Goal: Task Accomplishment & Management: Manage account settings

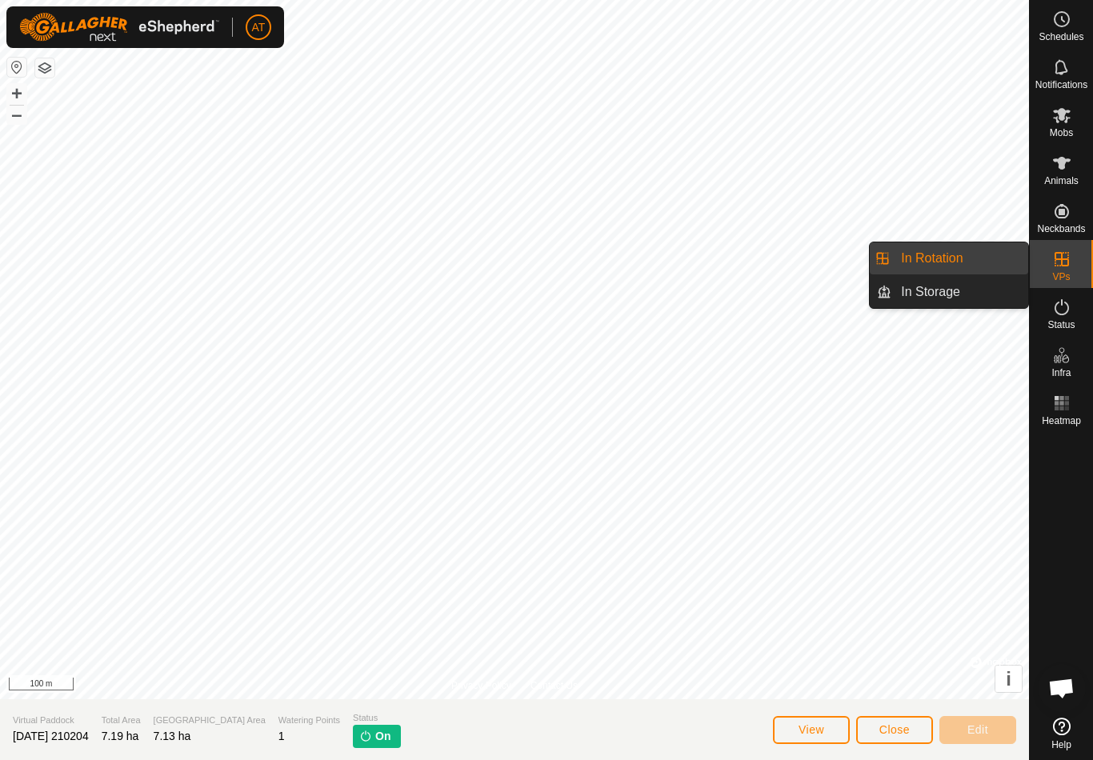
click at [1001, 268] on link "In Rotation" at bounding box center [959, 258] width 137 height 32
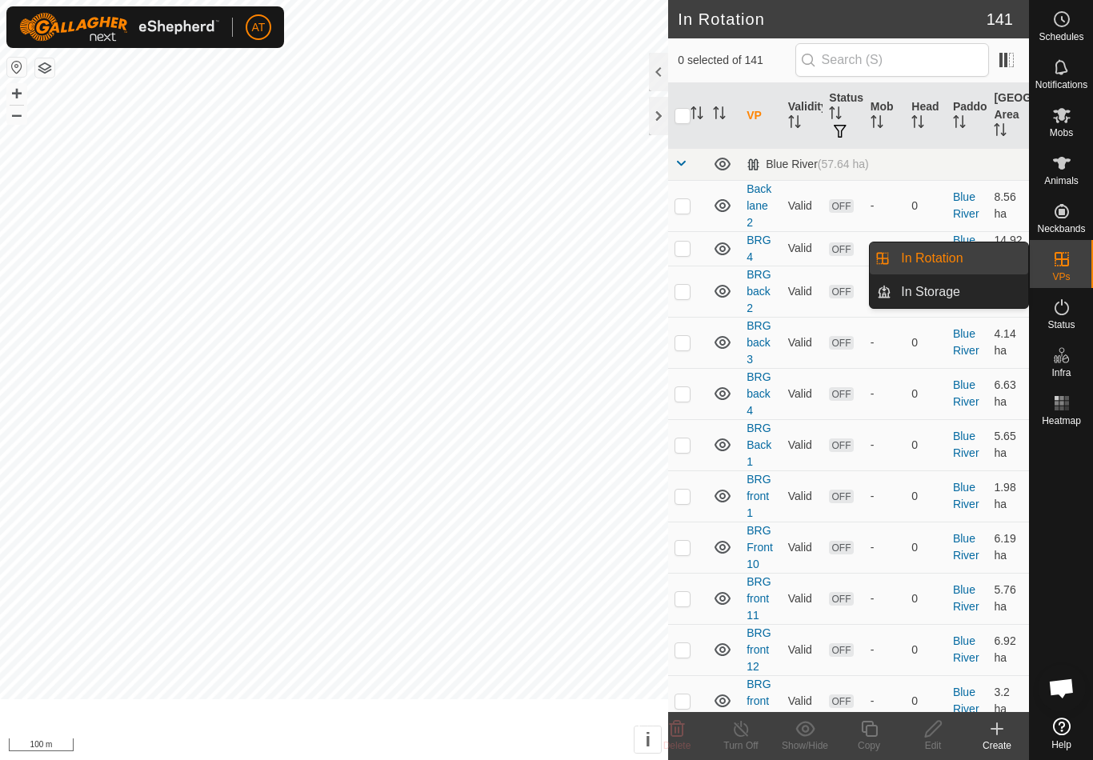
click at [999, 259] on td "14.92 ha" at bounding box center [1008, 248] width 42 height 34
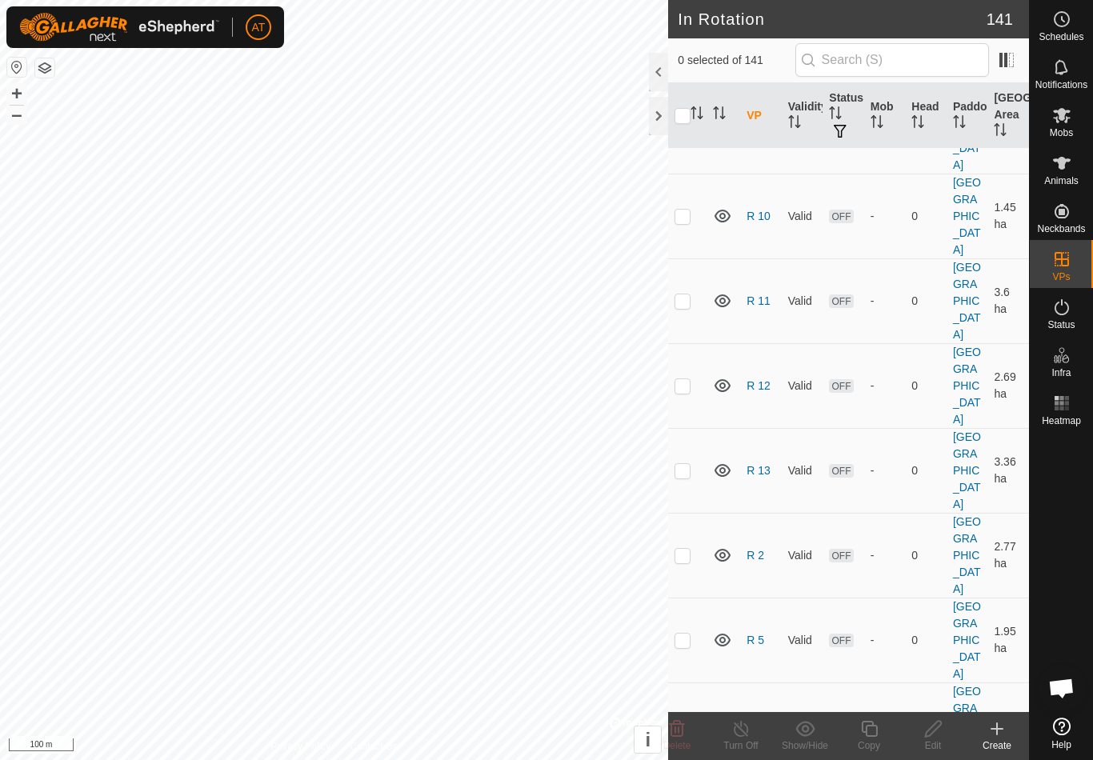
scroll to position [6033, 0]
checkbox input "false"
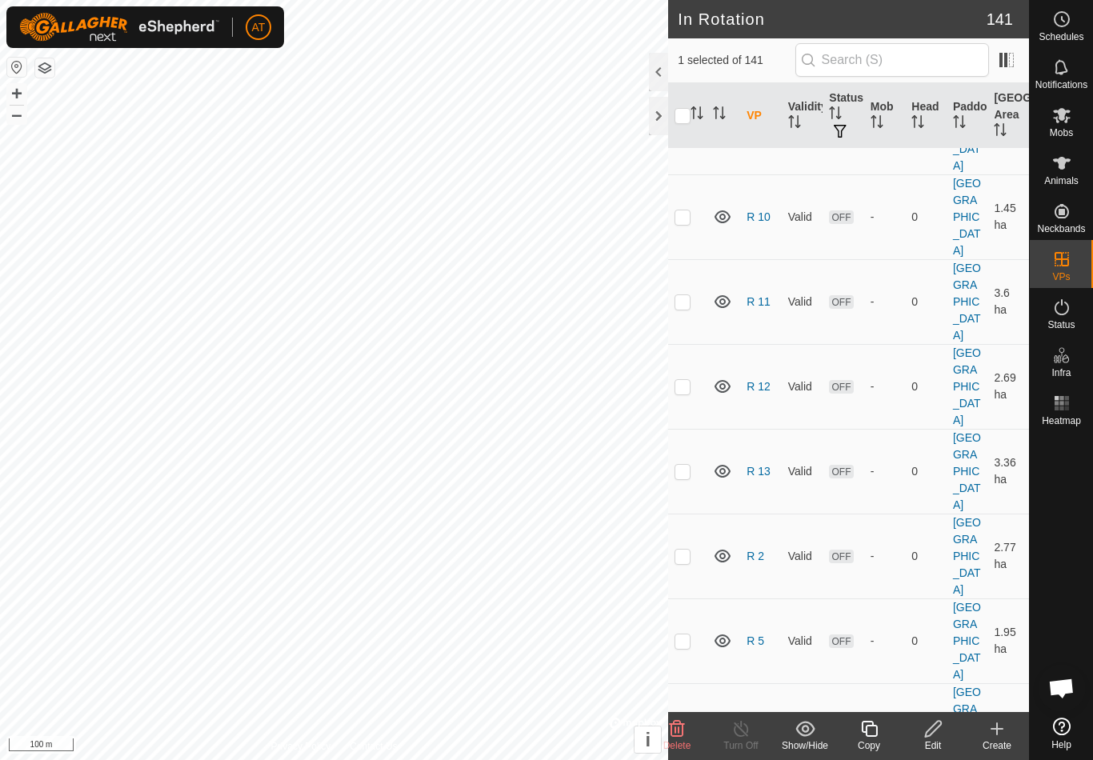
checkbox input "false"
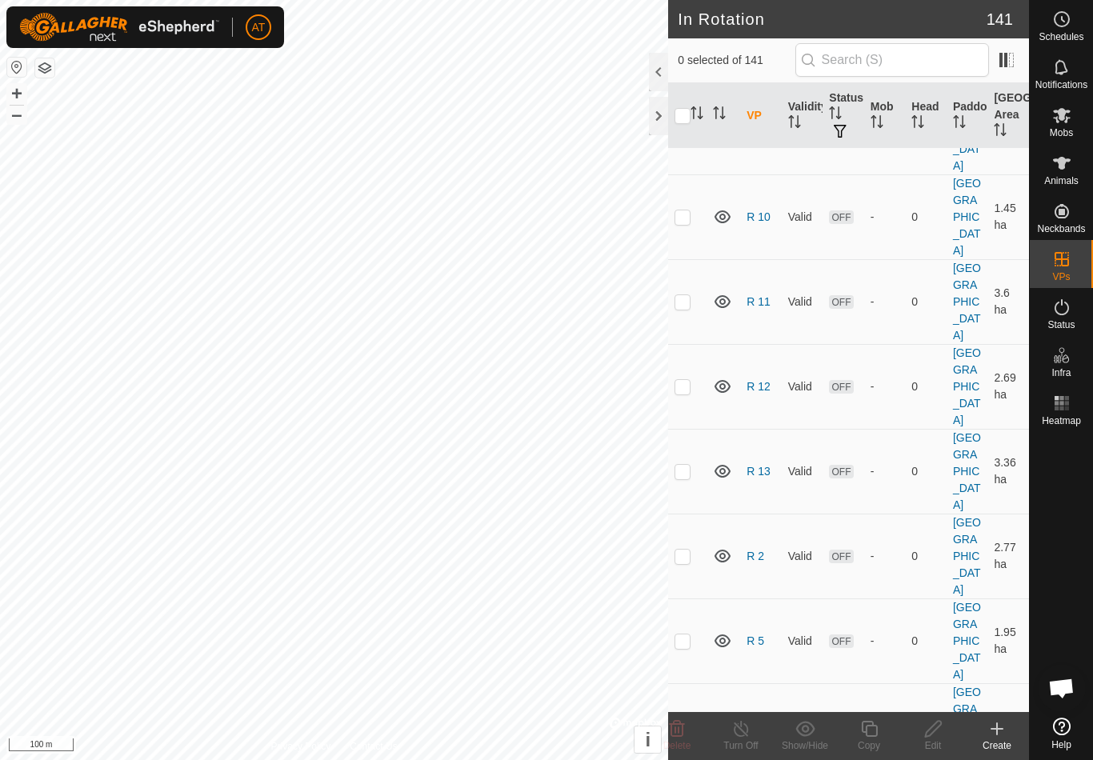
checkbox input "false"
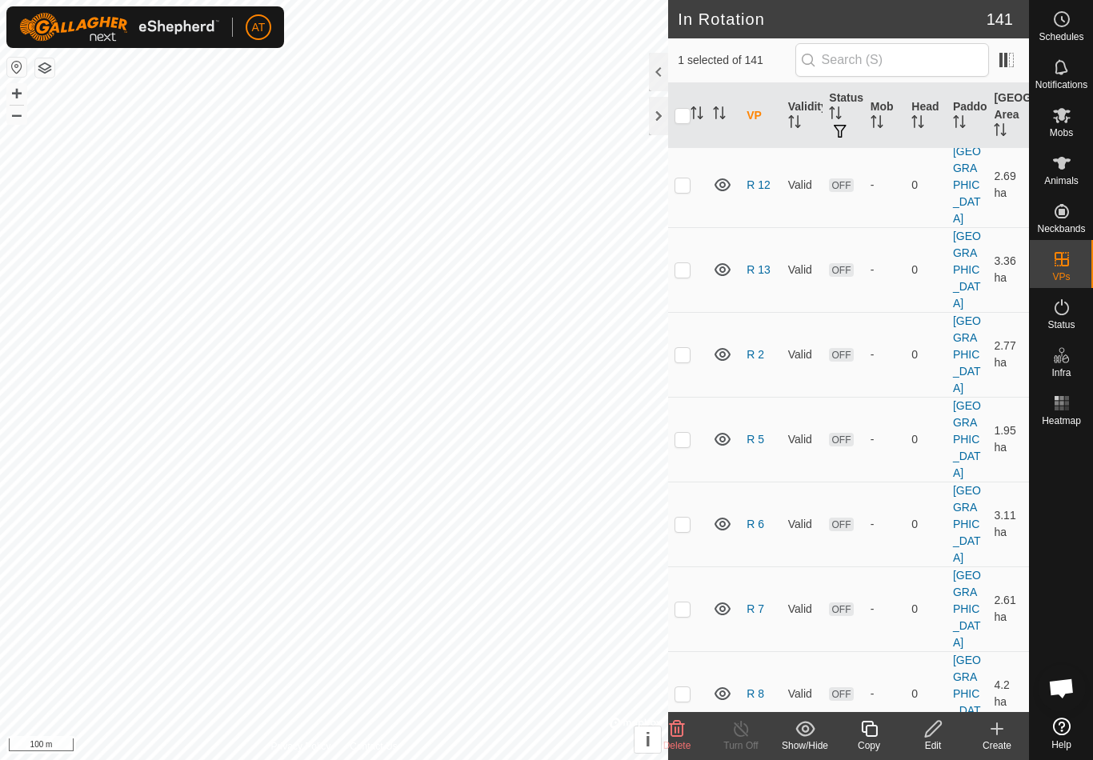
scroll to position [6231, 0]
checkbox input "false"
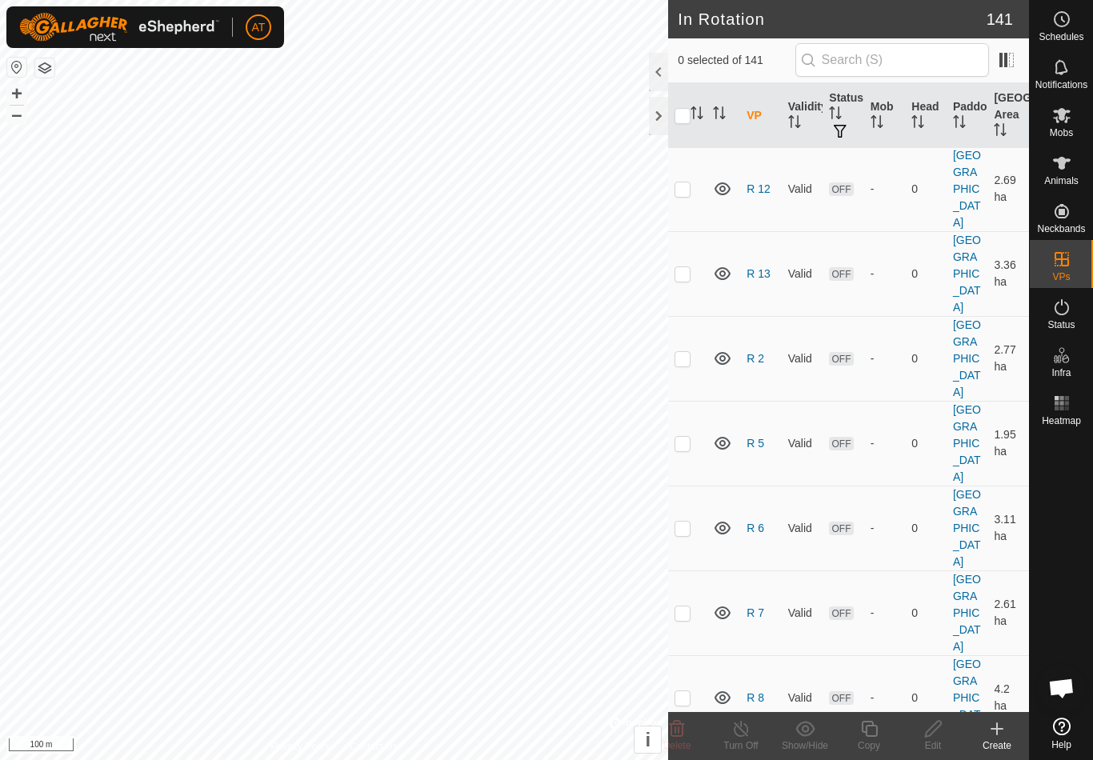
checkbox input "false"
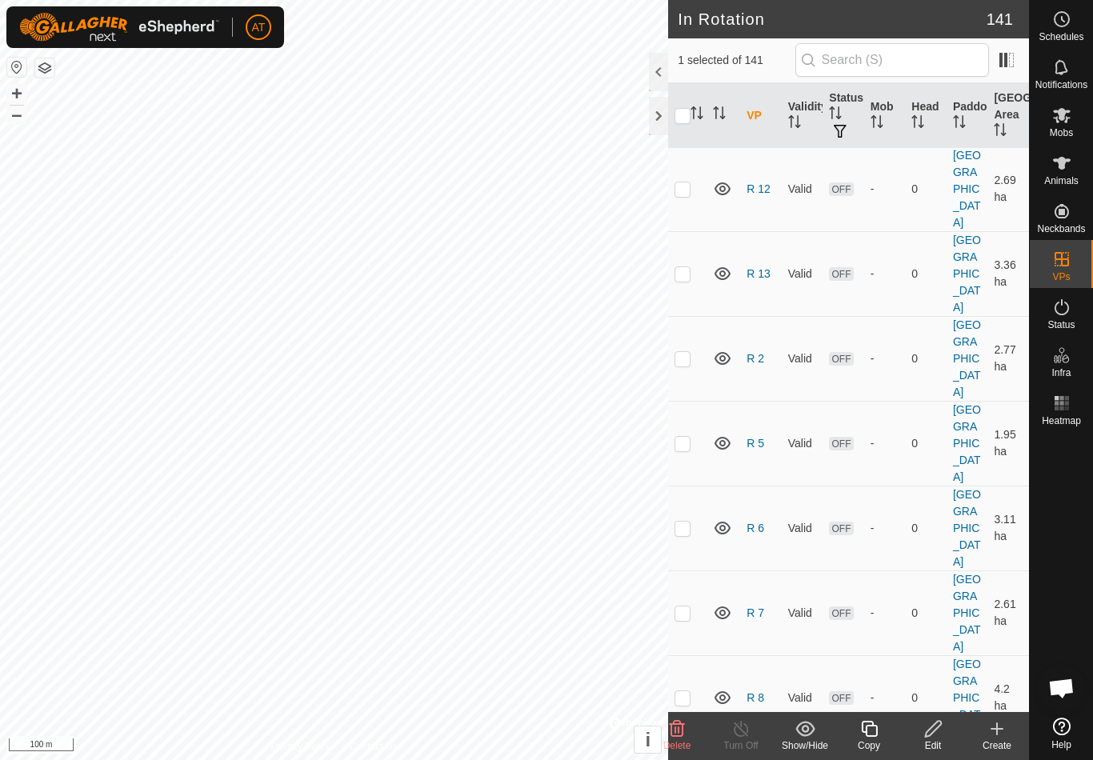
checkbox input "false"
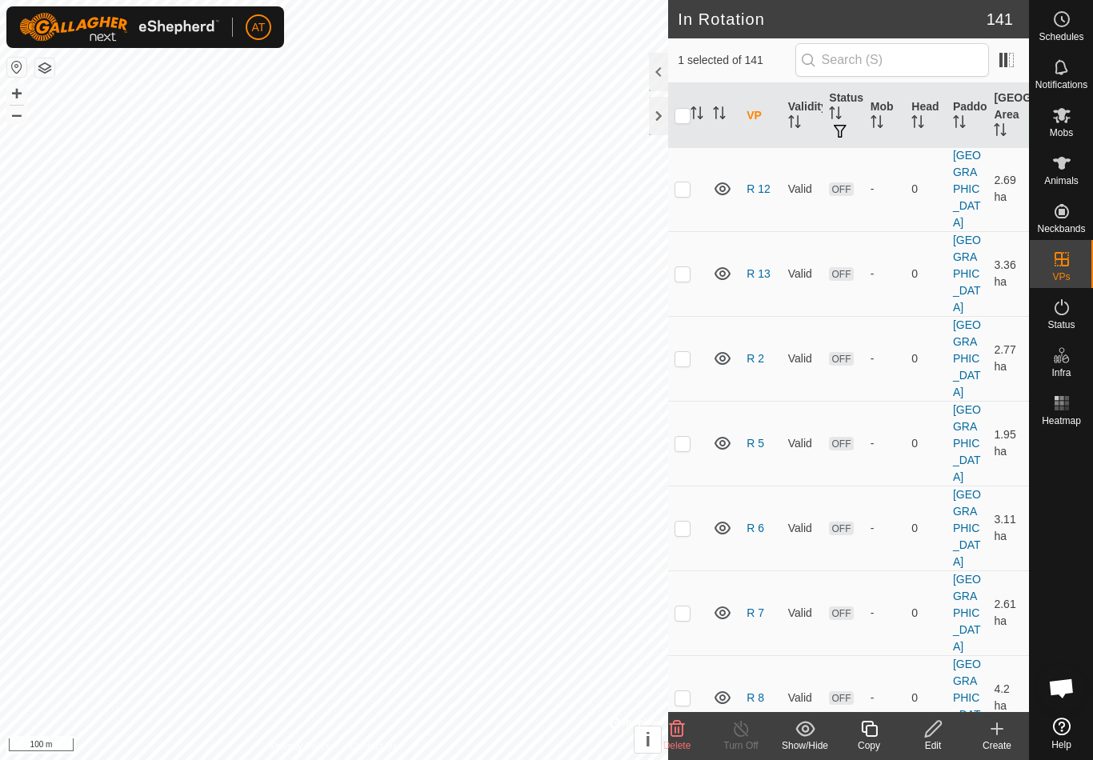
checkbox input "false"
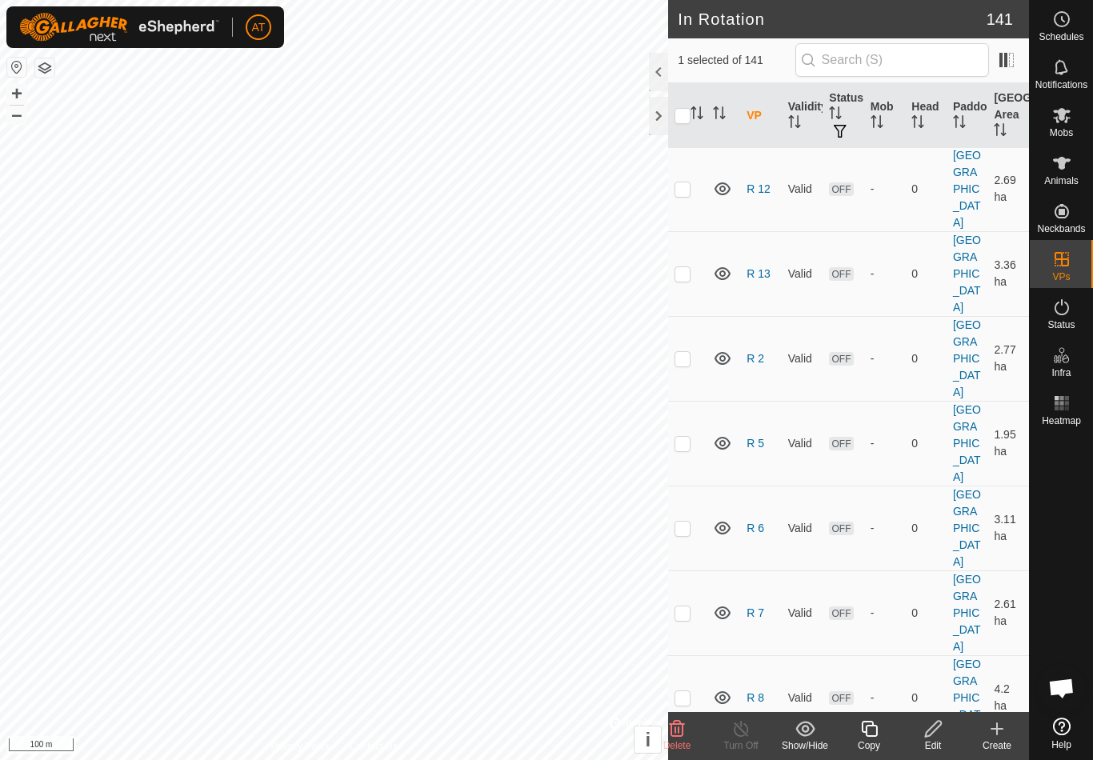
checkbox input "false"
checkbox input "true"
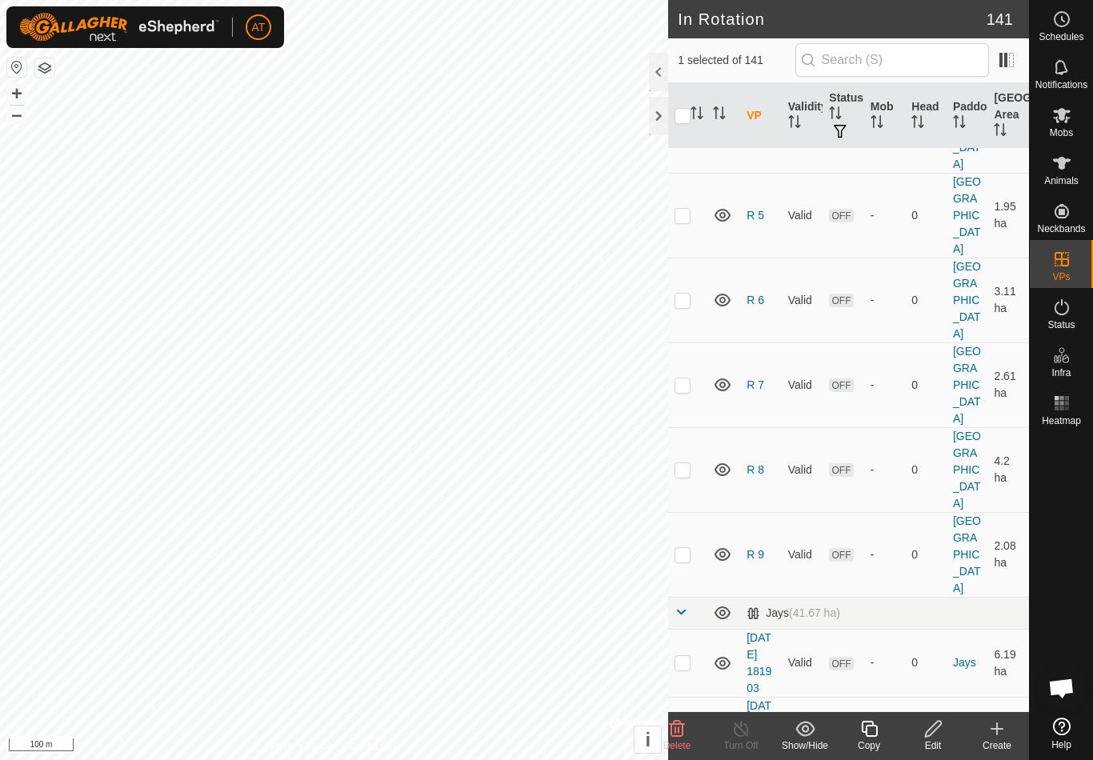
scroll to position [6460, 0]
checkbox input "true"
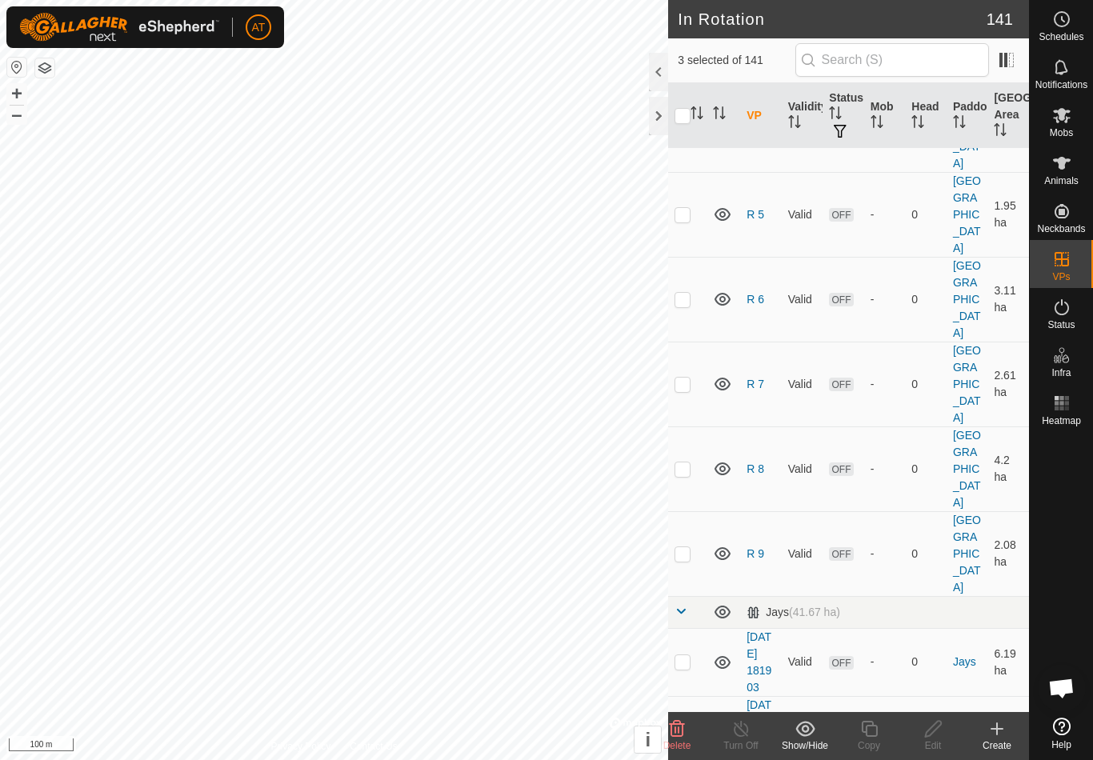
checkbox input "true"
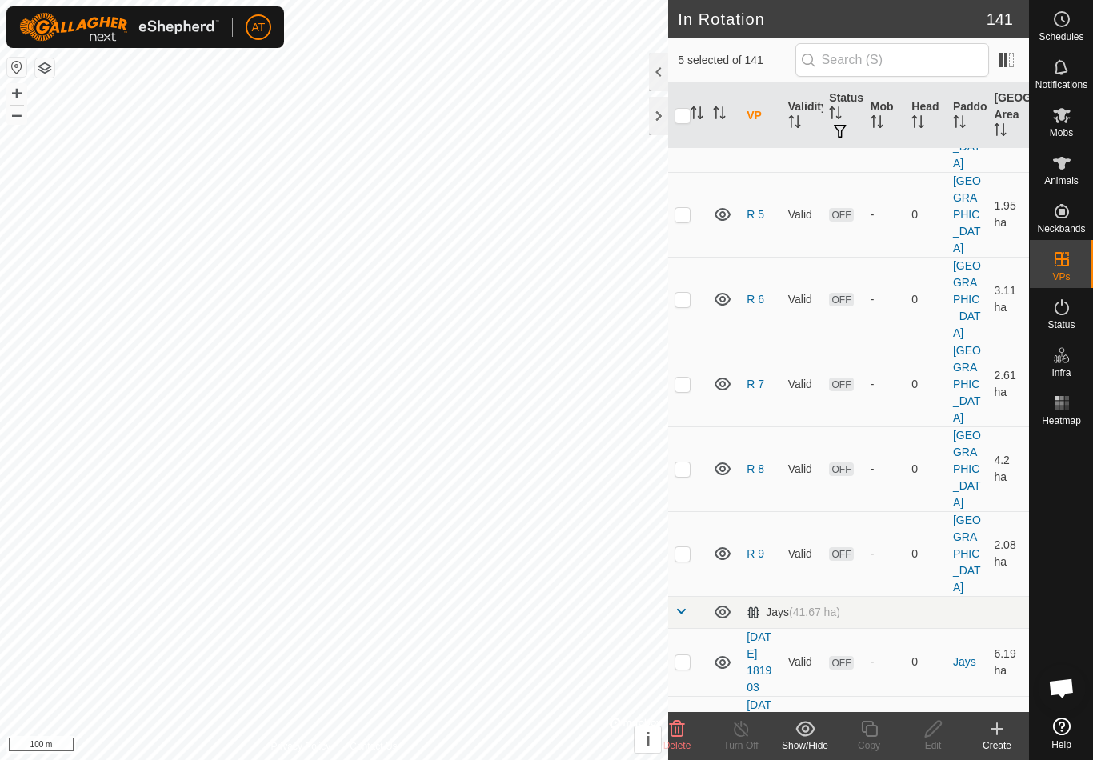
checkbox input "false"
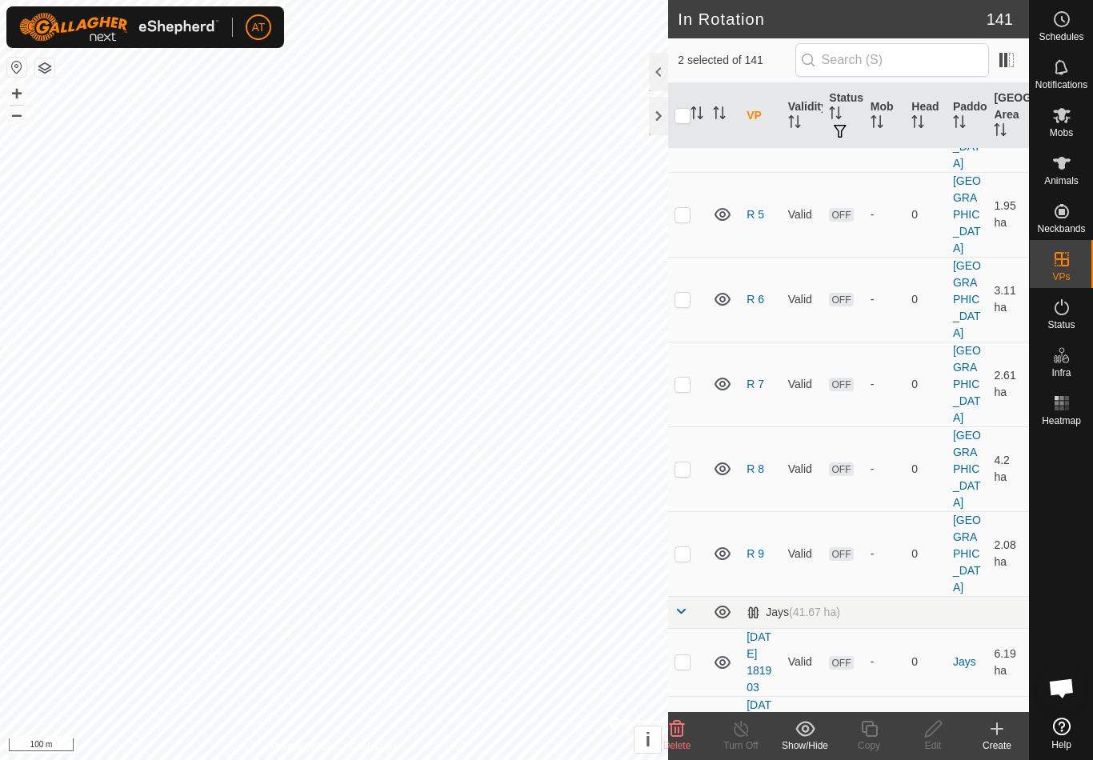
checkbox input "false"
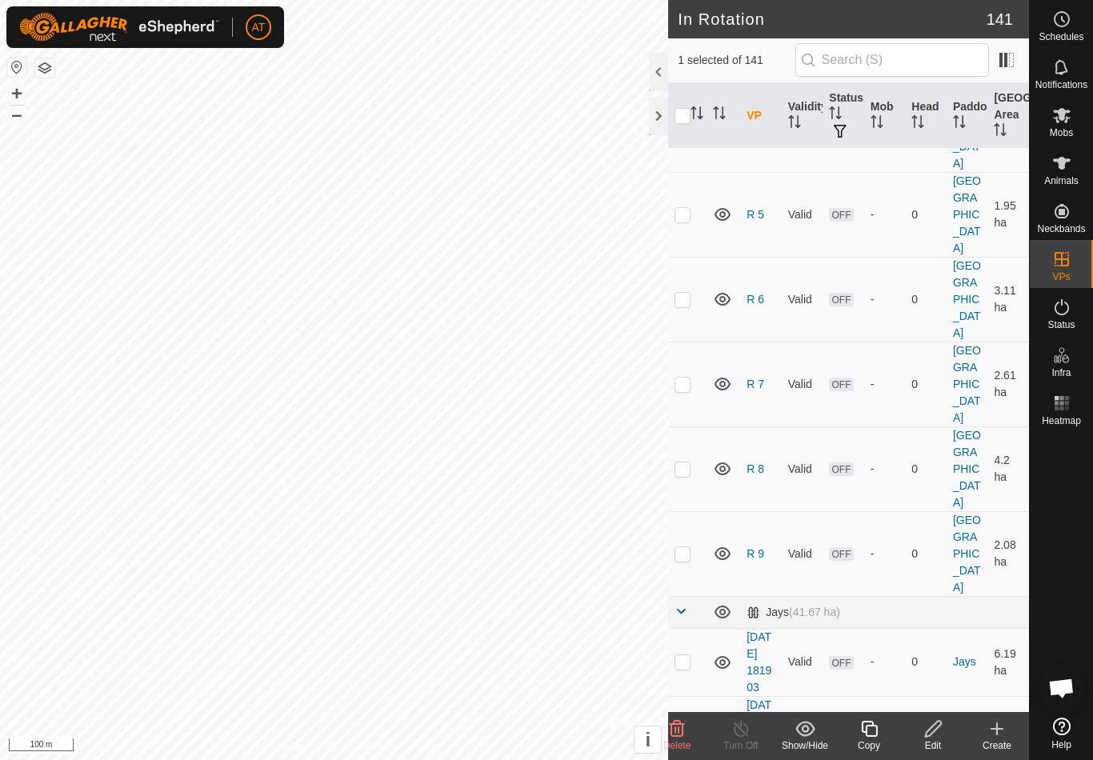
checkbox input "true"
checkbox input "false"
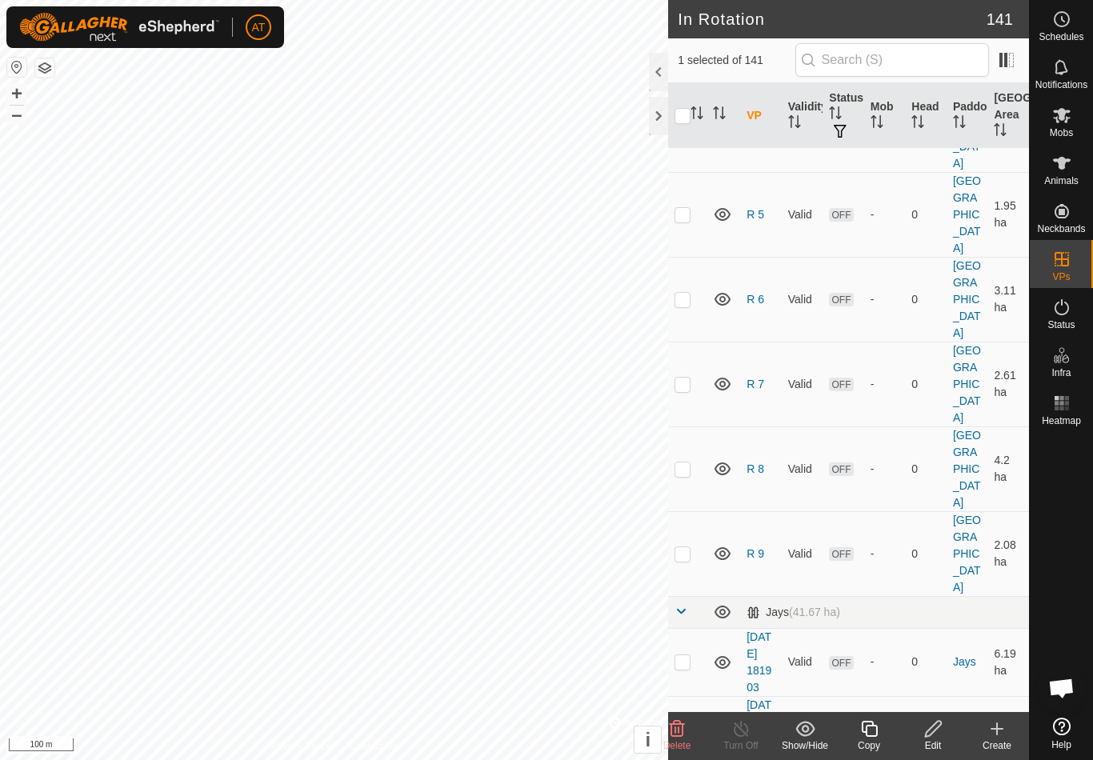
checkbox input "false"
click at [1071, 498] on div at bounding box center [1061, 571] width 63 height 279
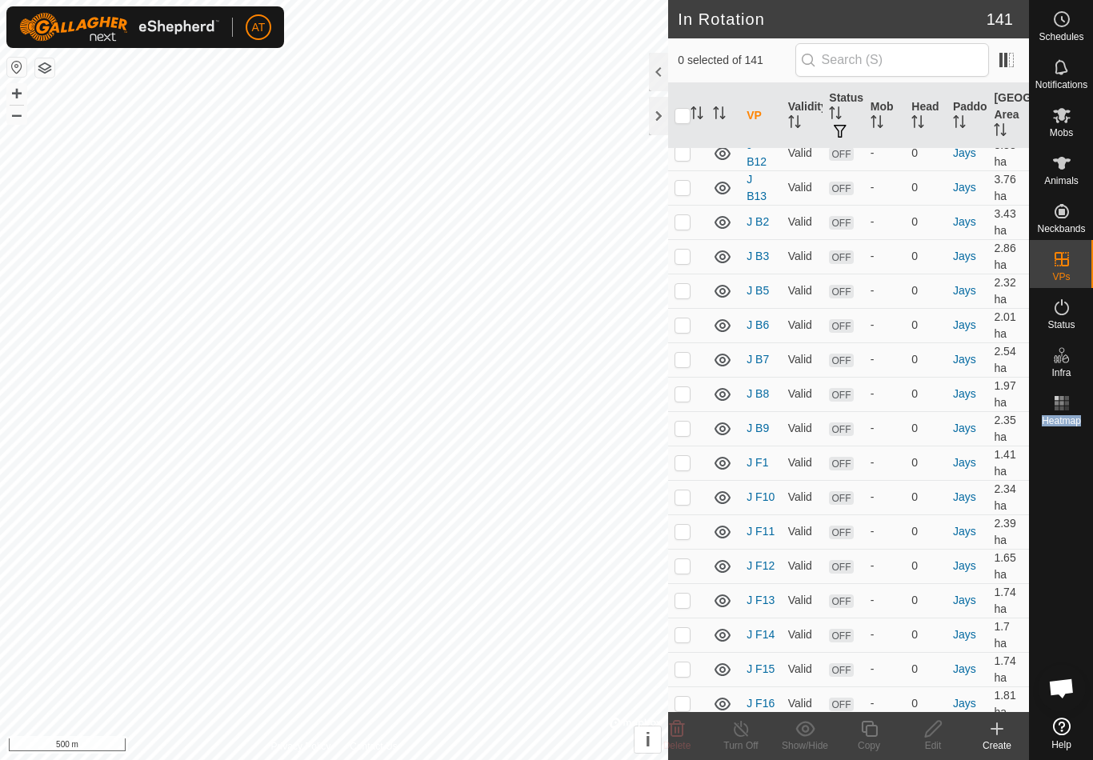
scroll to position [7296, 0]
